Goal: Find contact information: Find contact information

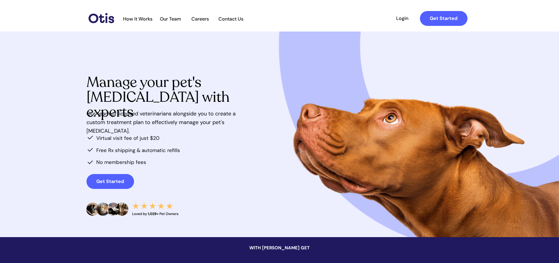
click at [229, 18] on span "Contact Us" at bounding box center [231, 19] width 31 height 6
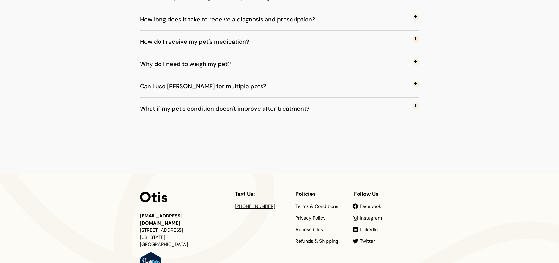
scroll to position [567, 0]
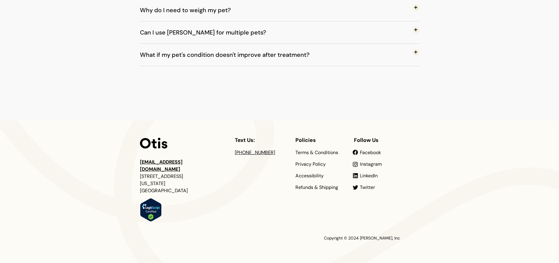
drag, startPoint x: 203, startPoint y: 161, endPoint x: 133, endPoint y: 163, distance: 69.9
click at [133, 163] on div at bounding box center [279, 191] width 559 height 142
drag, startPoint x: 129, startPoint y: 163, endPoint x: 134, endPoint y: 163, distance: 4.5
click at [129, 163] on div at bounding box center [279, 191] width 559 height 142
click at [205, 164] on div at bounding box center [280, 191] width 280 height 142
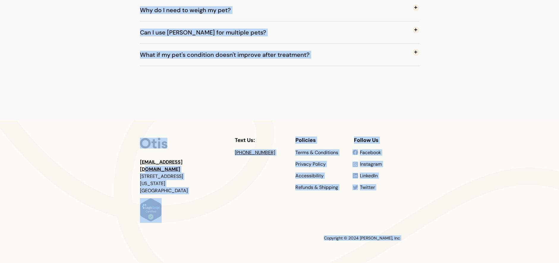
drag, startPoint x: 197, startPoint y: 161, endPoint x: 181, endPoint y: 163, distance: 16.1
click at [212, 163] on div at bounding box center [280, 191] width 280 height 142
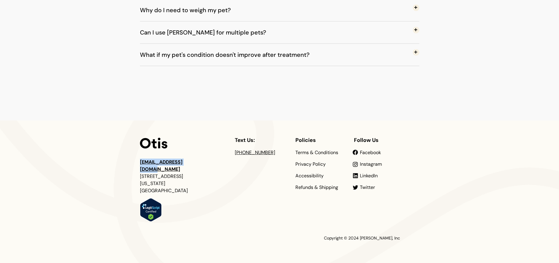
drag, startPoint x: 194, startPoint y: 161, endPoint x: 140, endPoint y: 161, distance: 53.8
click at [140, 161] on p "[EMAIL_ADDRESS][DOMAIN_NAME] [STREET_ADDRESS][US_STATE]" at bounding box center [168, 177] width 56 height 36
copy link "[EMAIL_ADDRESS][DOMAIN_NAME]"
